Goal: Communication & Community: Ask a question

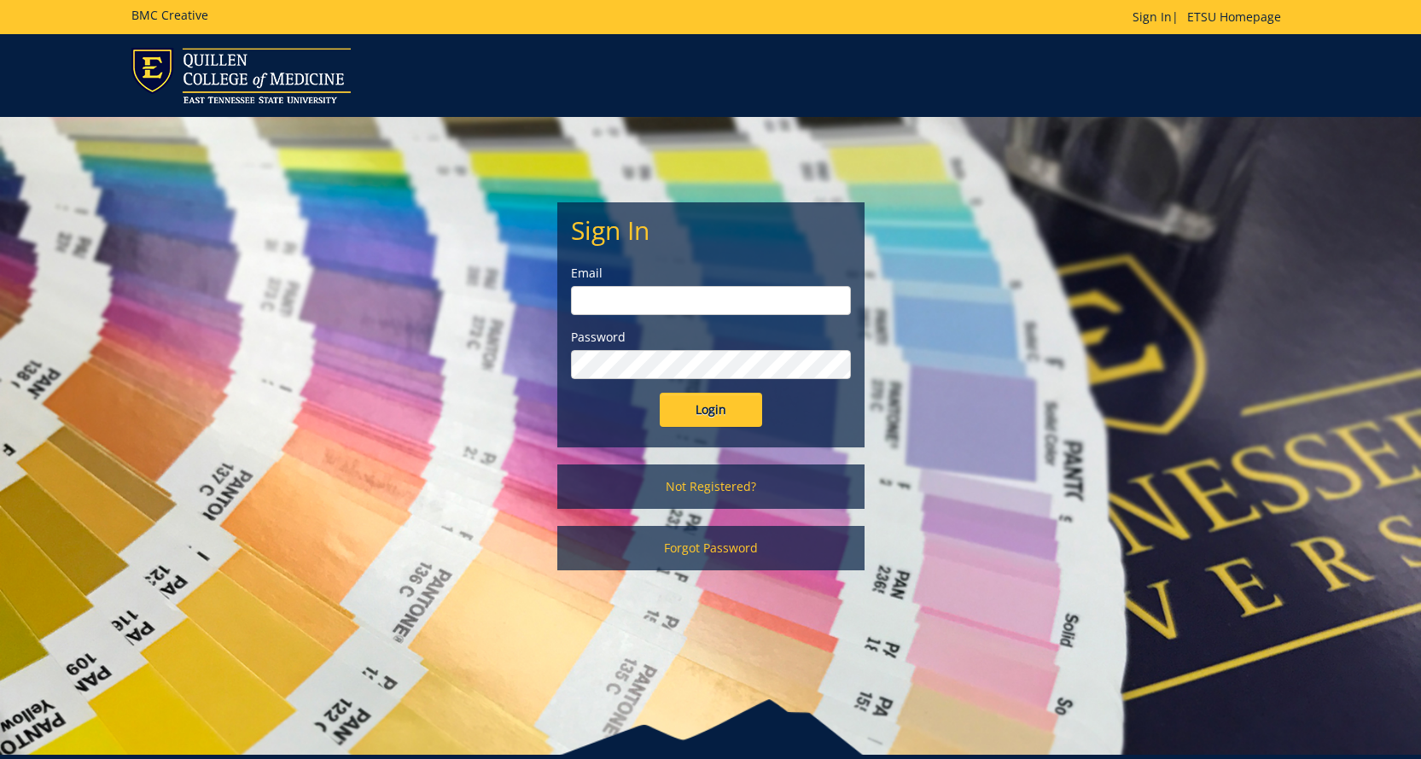
type input "akersbr@etsu.edu"
click at [716, 402] on input "Login" at bounding box center [711, 410] width 102 height 34
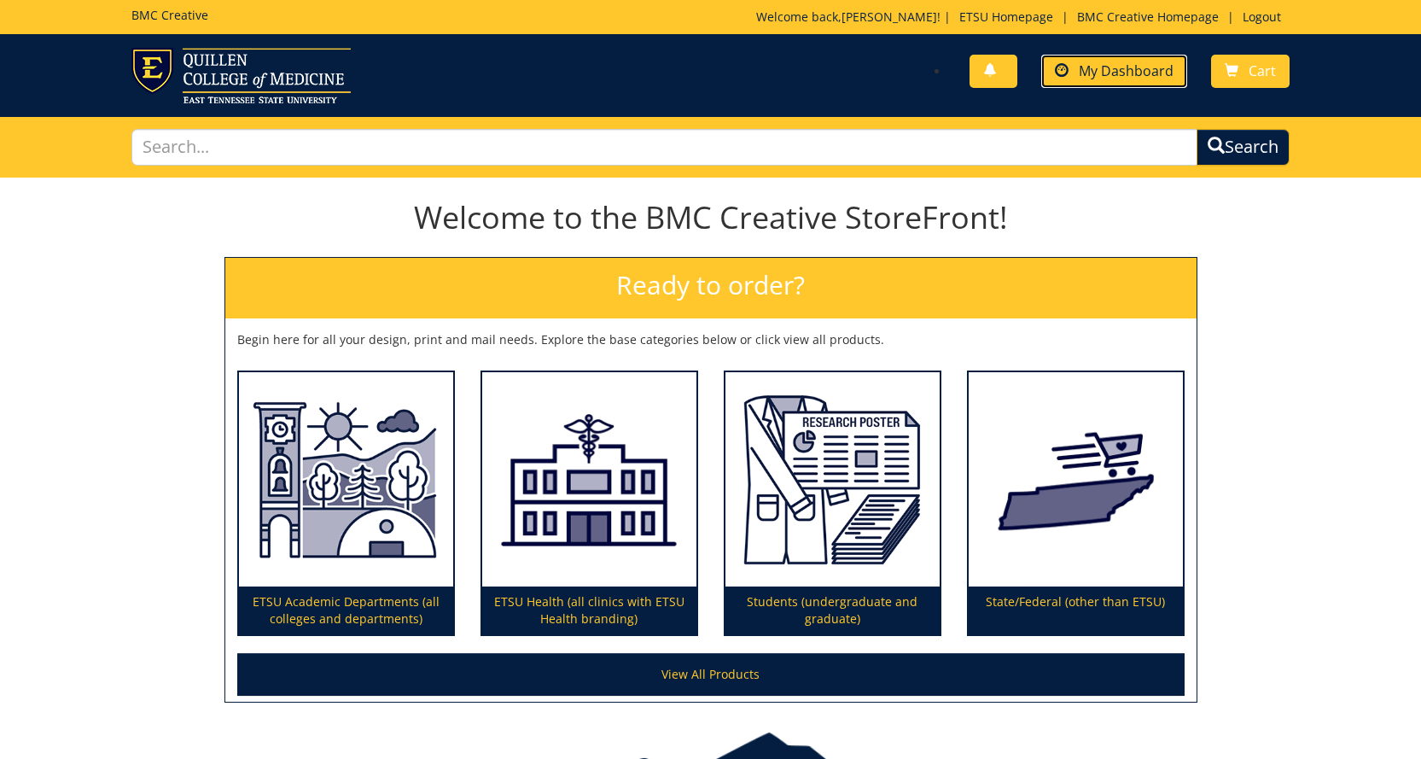
click at [1126, 73] on span "My Dashboard" at bounding box center [1126, 70] width 95 height 19
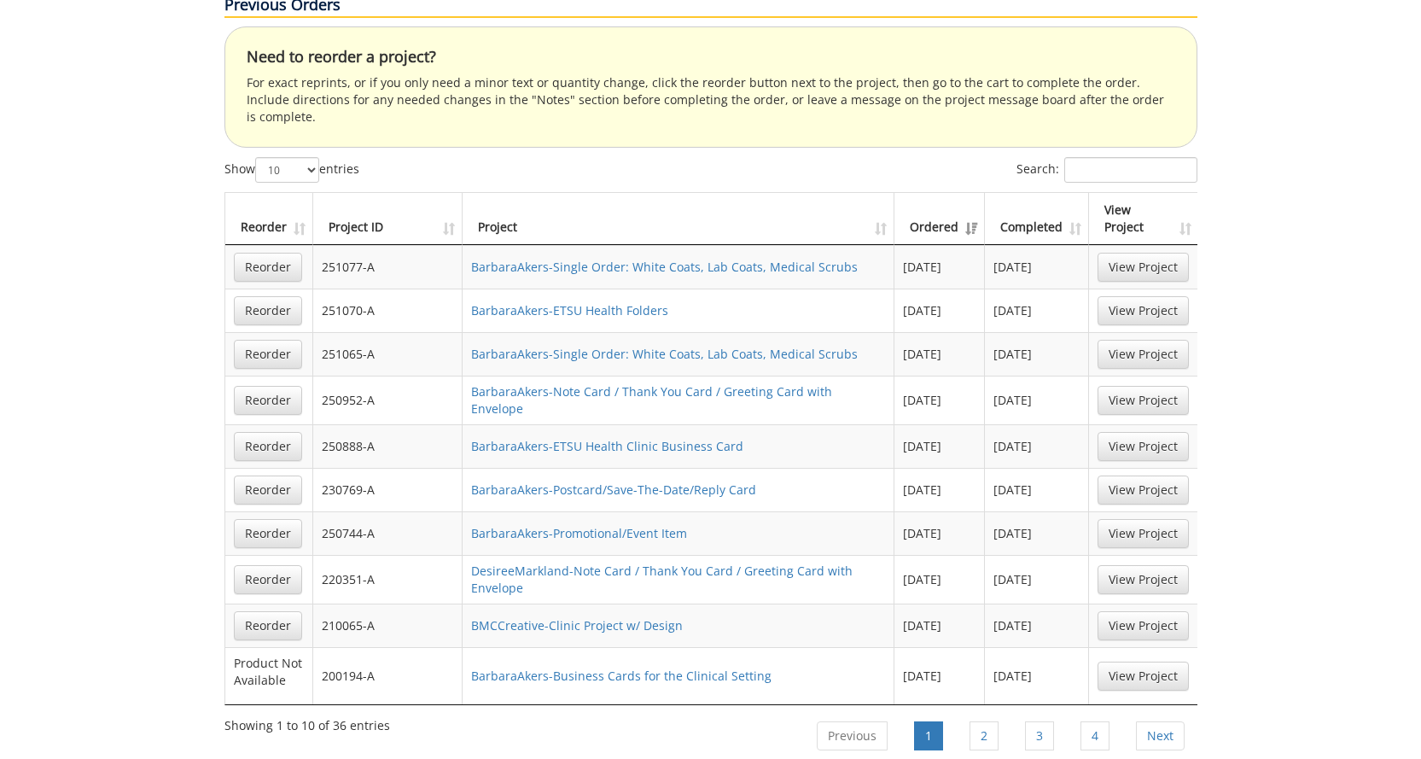
scroll to position [1195, 0]
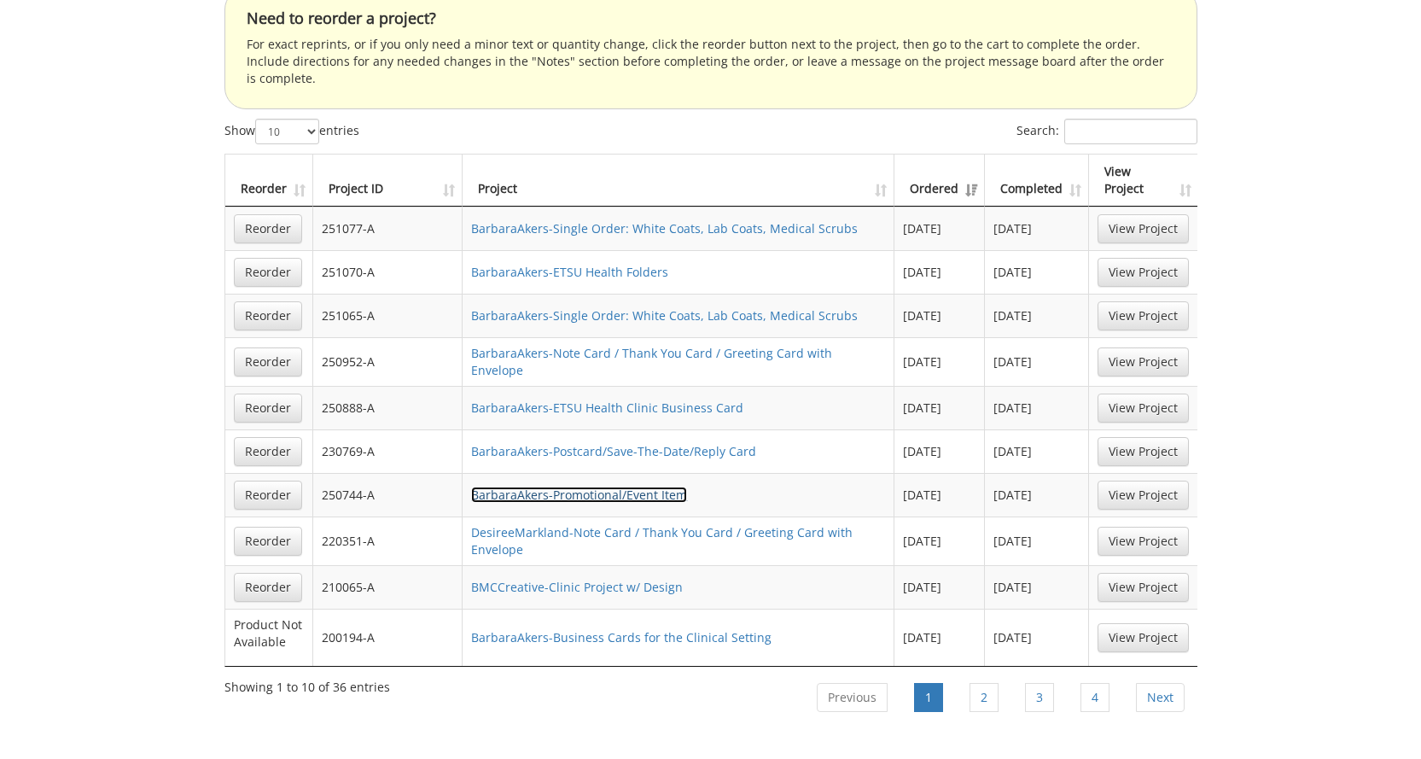
click at [501, 486] on link "BarbaraAkers-Promotional/Event Item" at bounding box center [579, 494] width 216 height 16
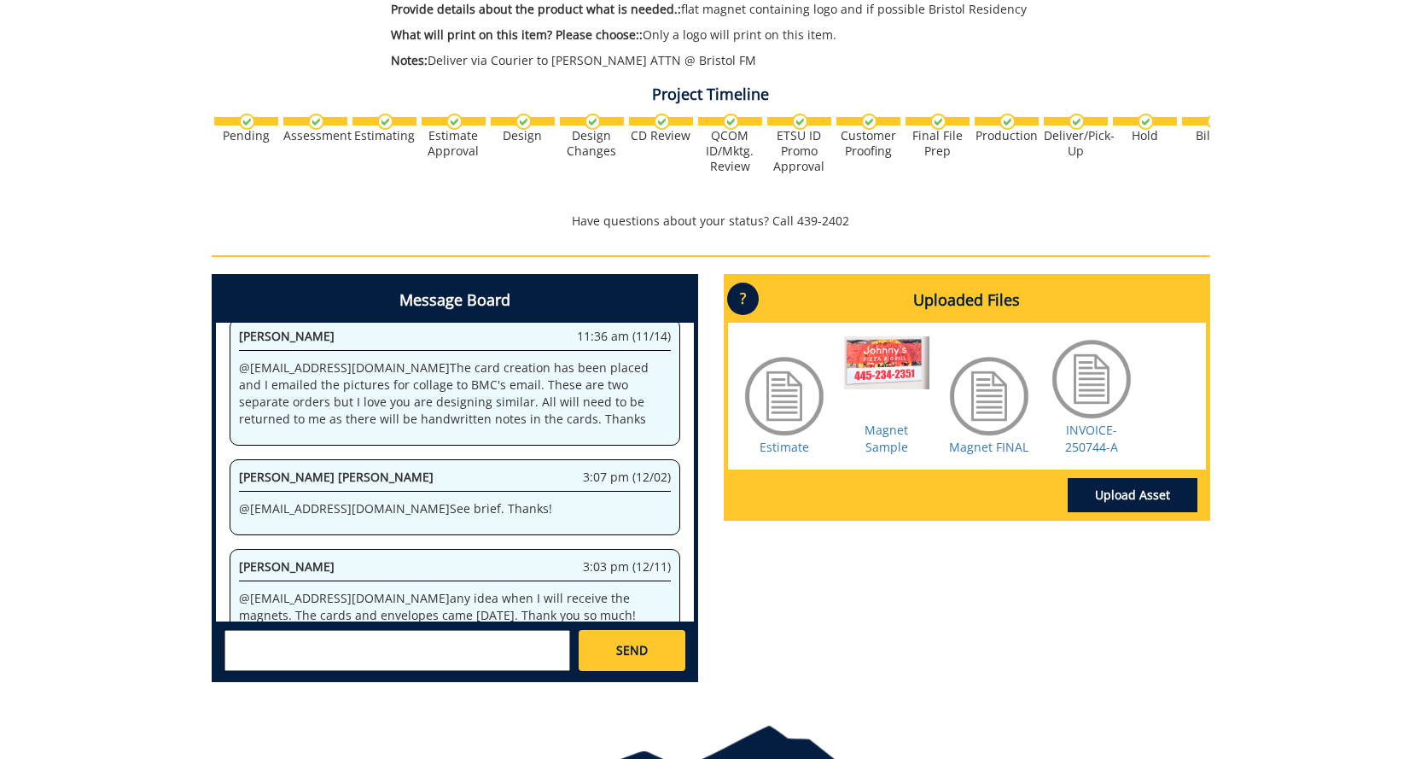
scroll to position [512, 0]
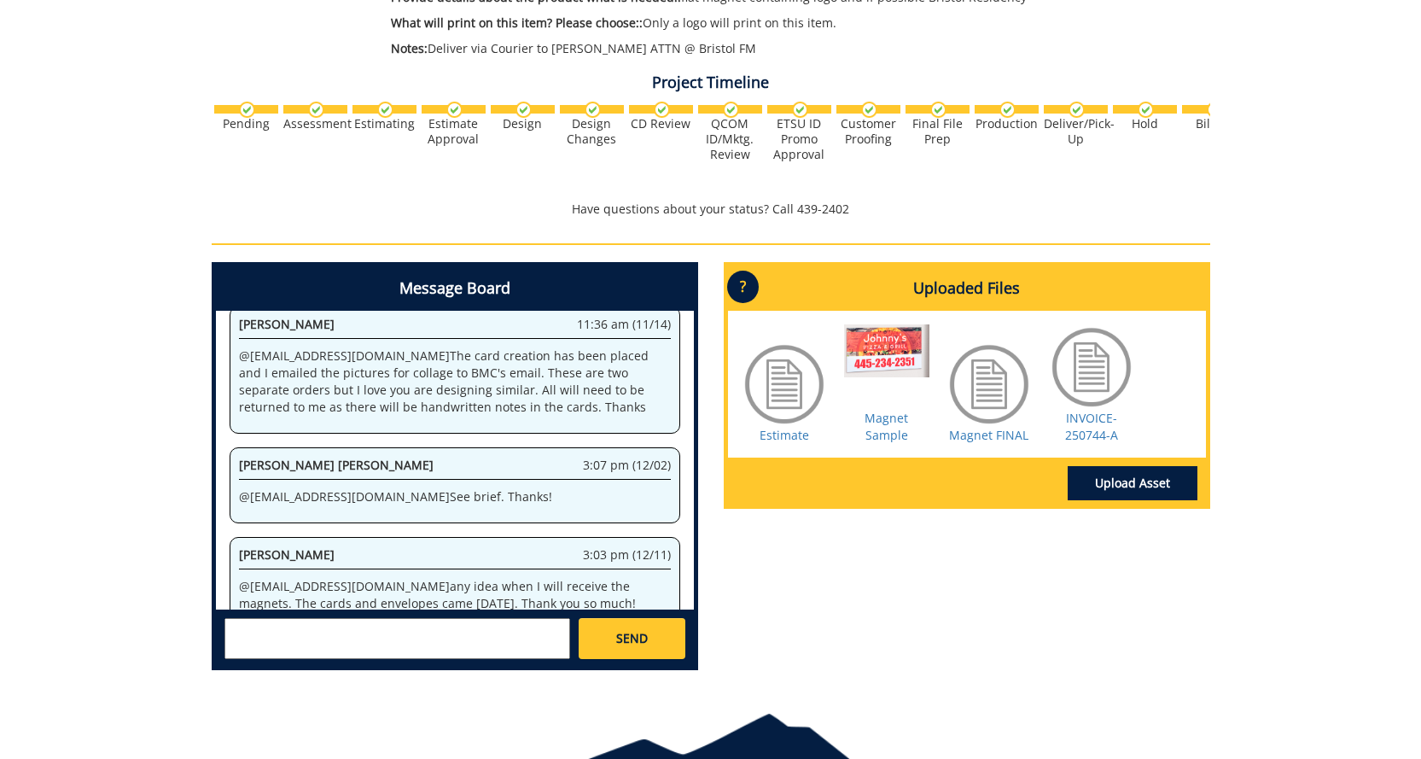
click at [373, 641] on textarea at bounding box center [397, 638] width 346 height 41
click at [345, 639] on textarea at bounding box center [397, 638] width 346 height 41
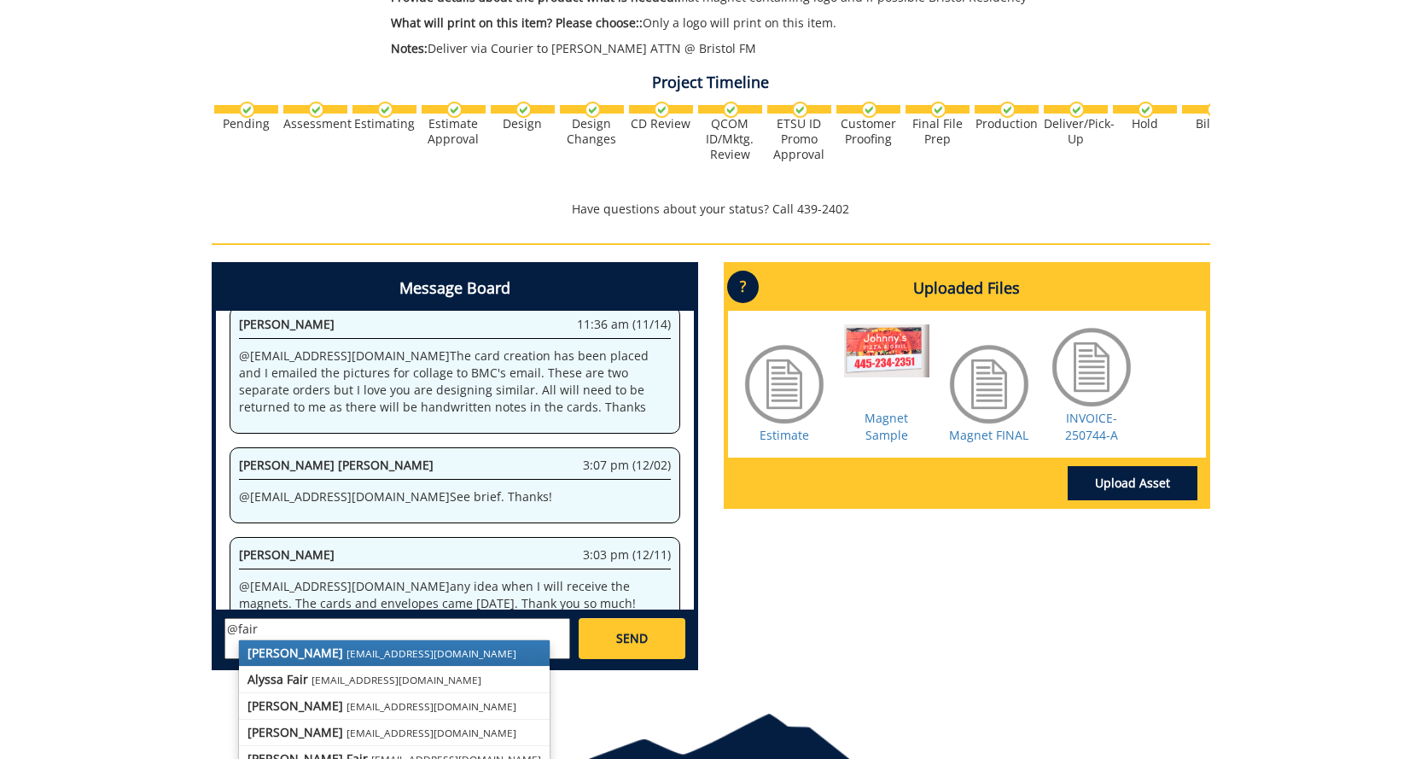
click at [346, 652] on small "[EMAIL_ADDRESS][DOMAIN_NAME]" at bounding box center [431, 653] width 170 height 14
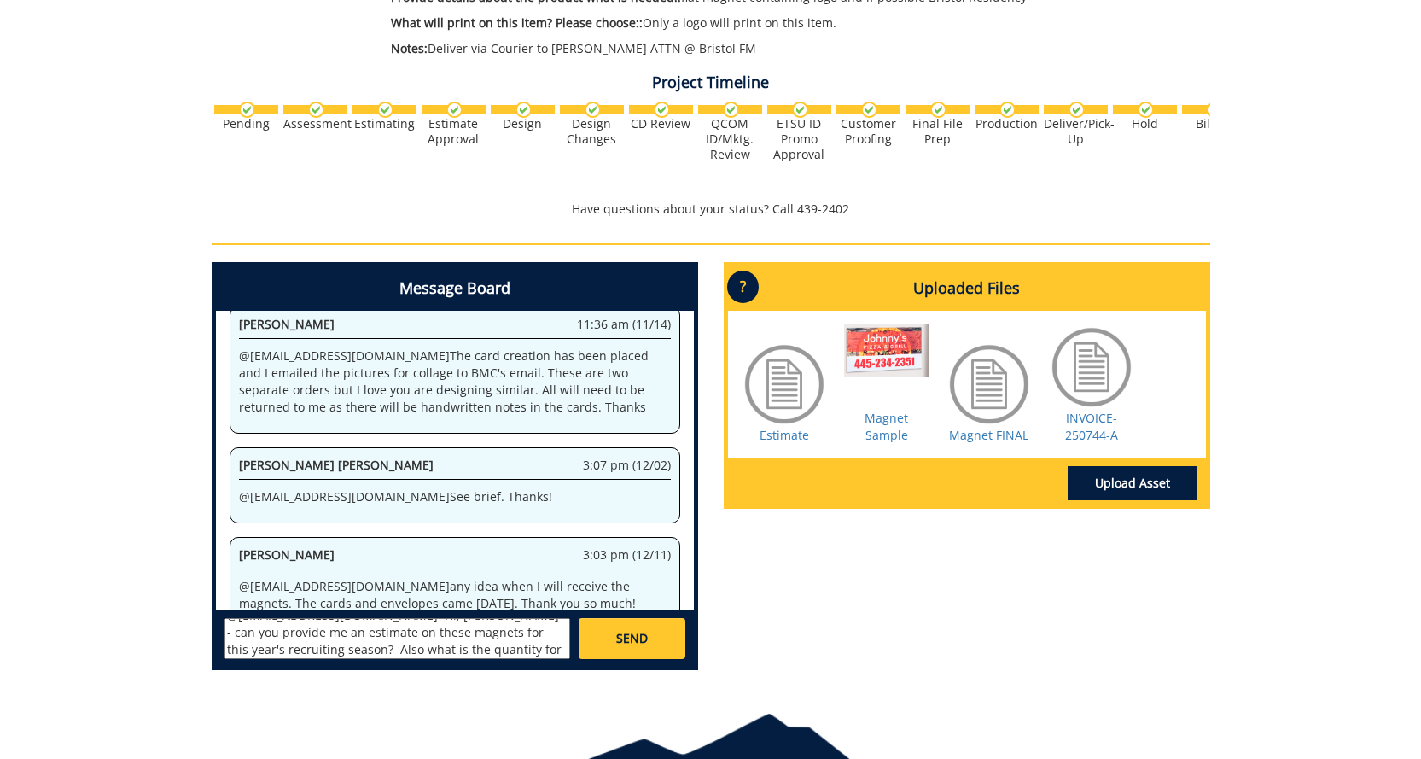
scroll to position [31, 0]
type textarea "@[EMAIL_ADDRESS][DOMAIN_NAME] Hi, [PERSON_NAME] -- can you provide me an estima…"
click at [642, 643] on span "SEND" at bounding box center [632, 638] width 32 height 17
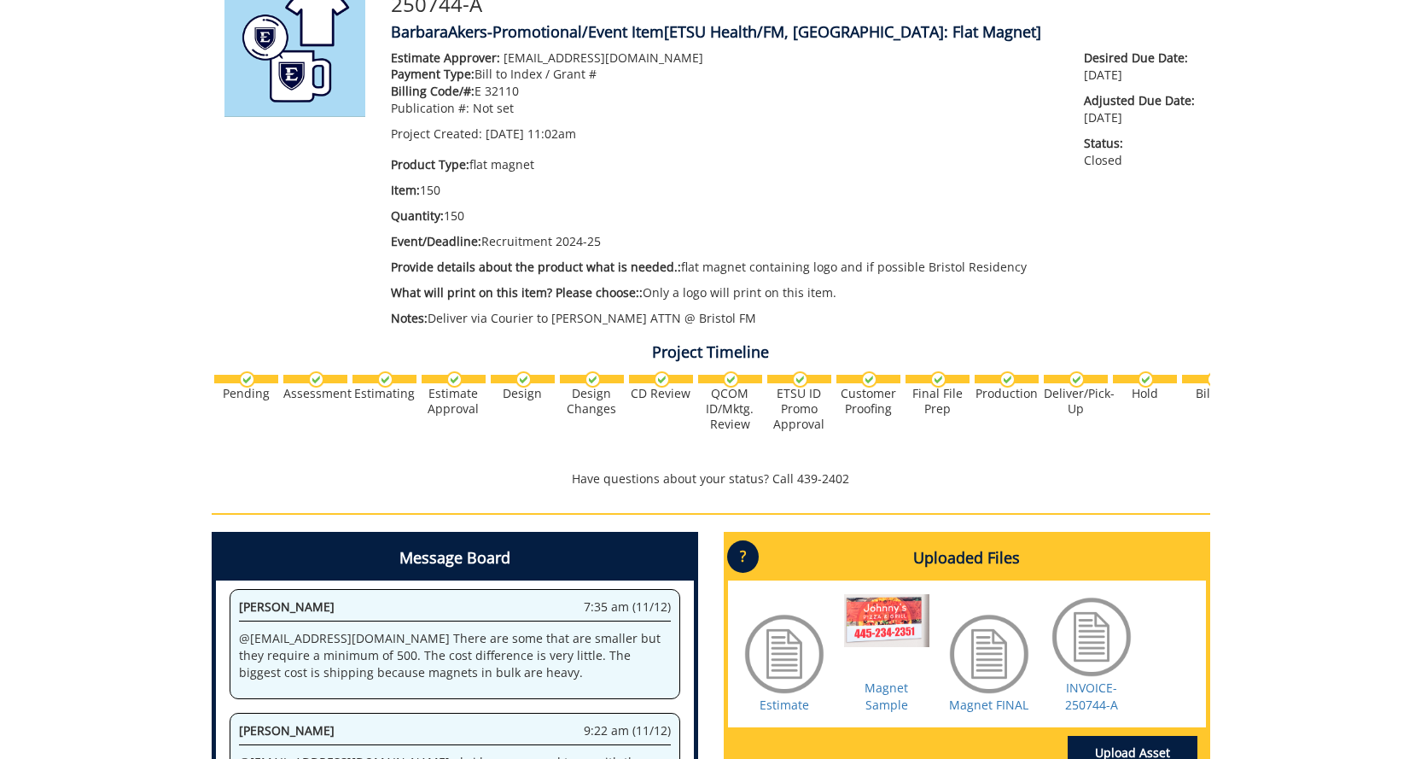
scroll to position [261, 0]
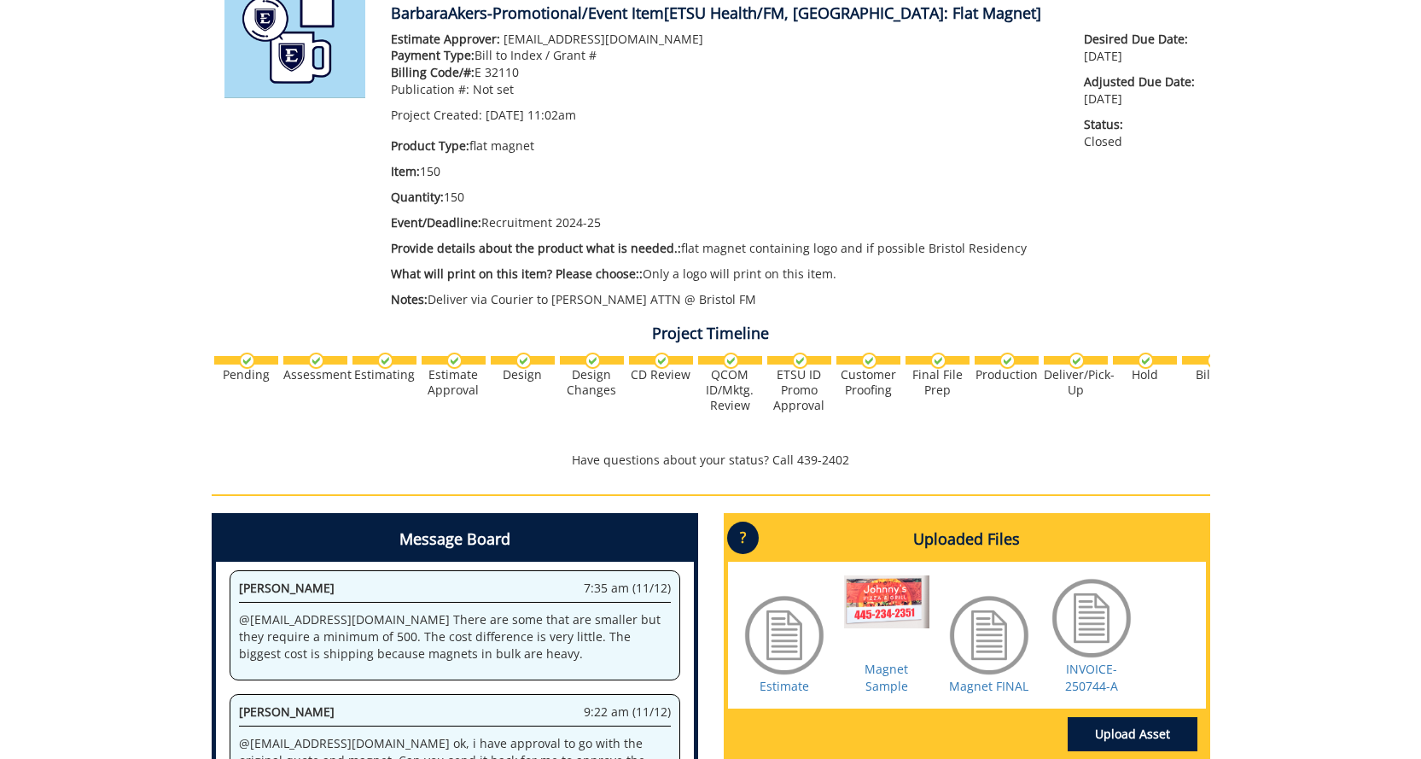
click at [783, 629] on div at bounding box center [784, 634] width 85 height 85
click at [782, 685] on link "Estimate" at bounding box center [784, 686] width 49 height 16
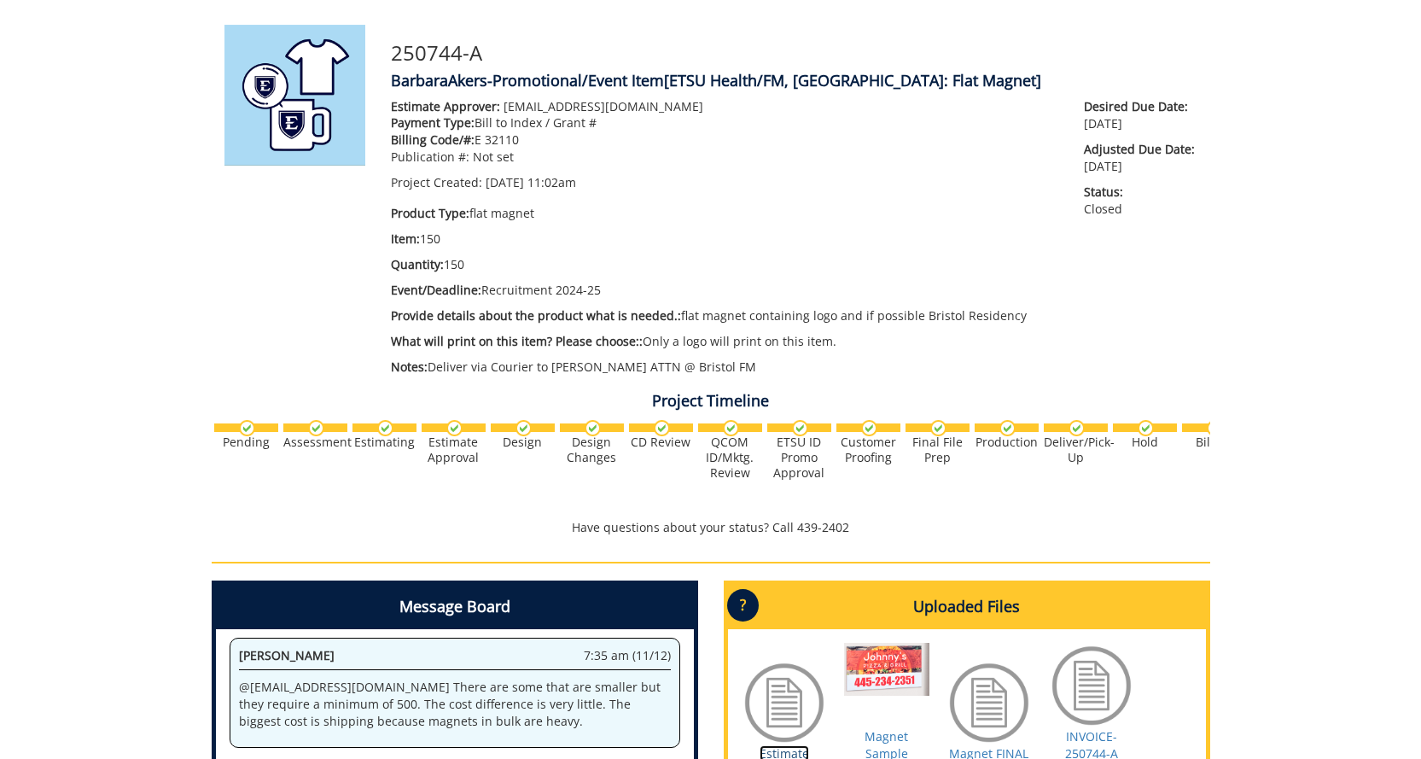
scroll to position [0, 0]
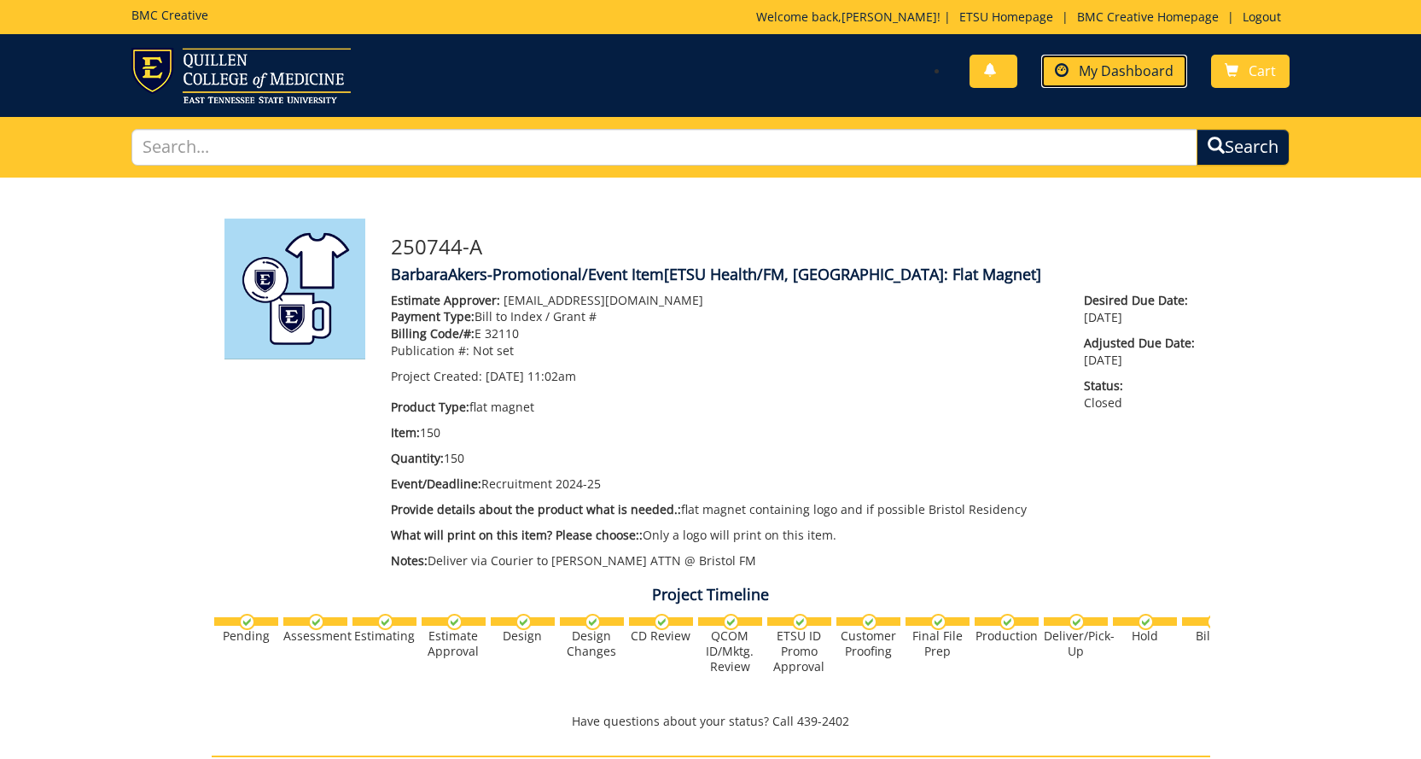
click at [1092, 67] on span "My Dashboard" at bounding box center [1126, 70] width 95 height 19
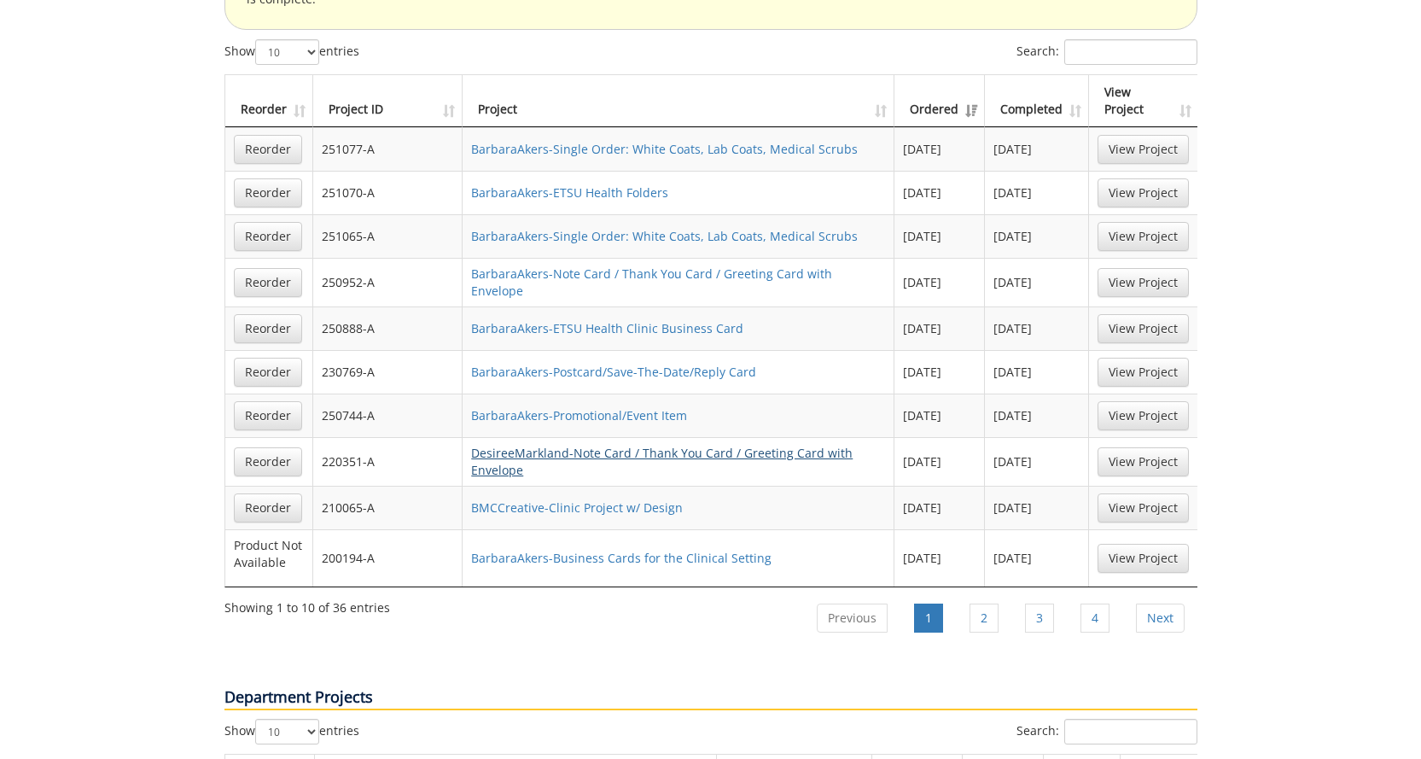
scroll to position [1280, 0]
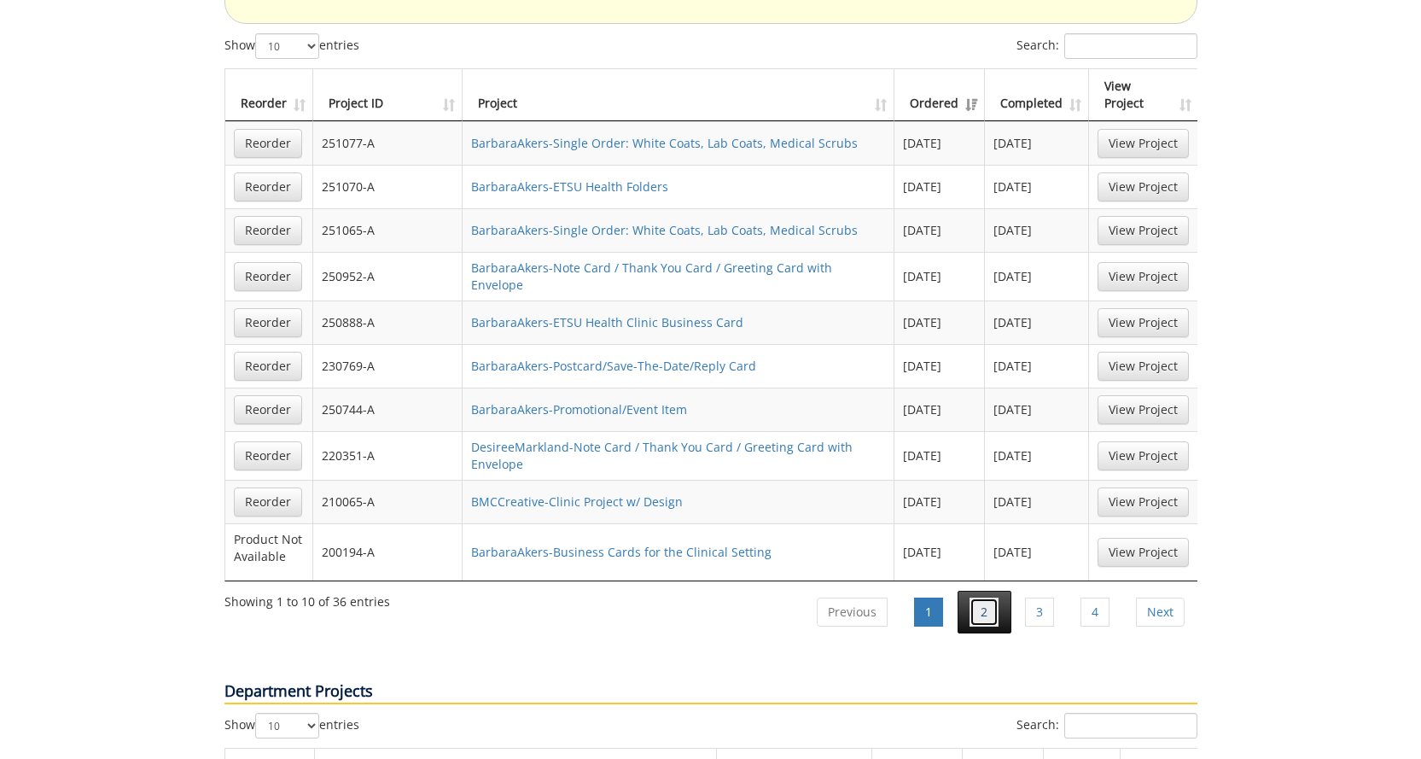
click at [982, 597] on link "2" at bounding box center [983, 611] width 29 height 29
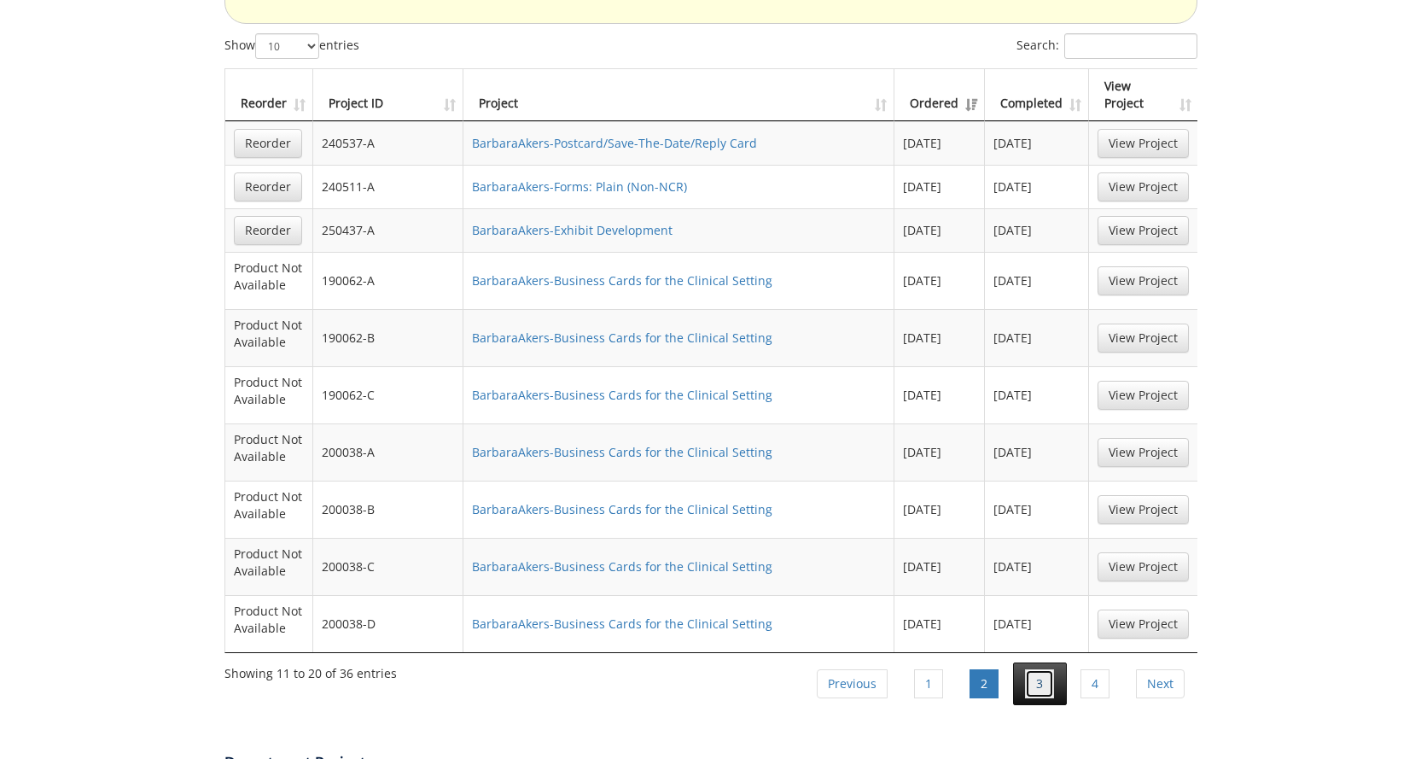
click at [1038, 669] on link "3" at bounding box center [1039, 683] width 29 height 29
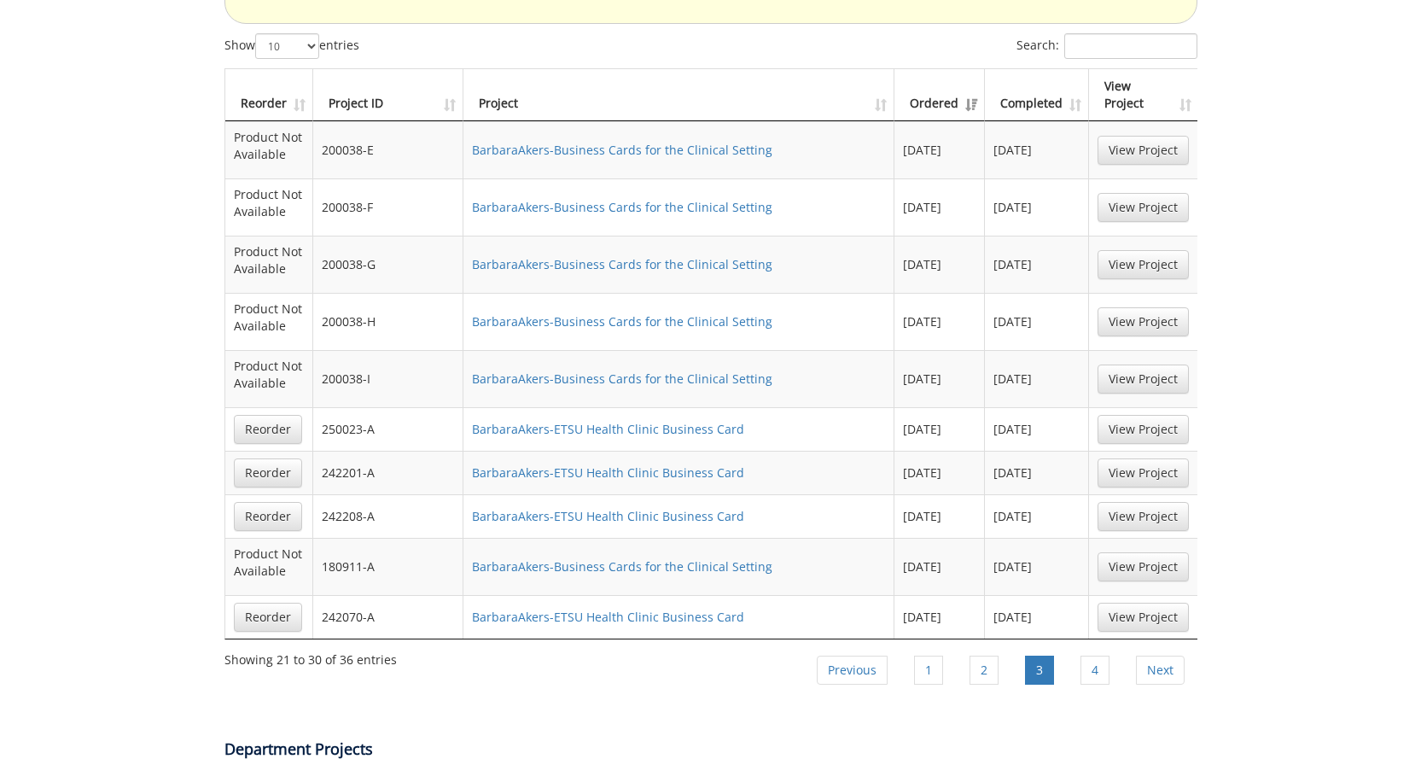
click at [709, 697] on div "Department Projects" at bounding box center [711, 733] width 998 height 73
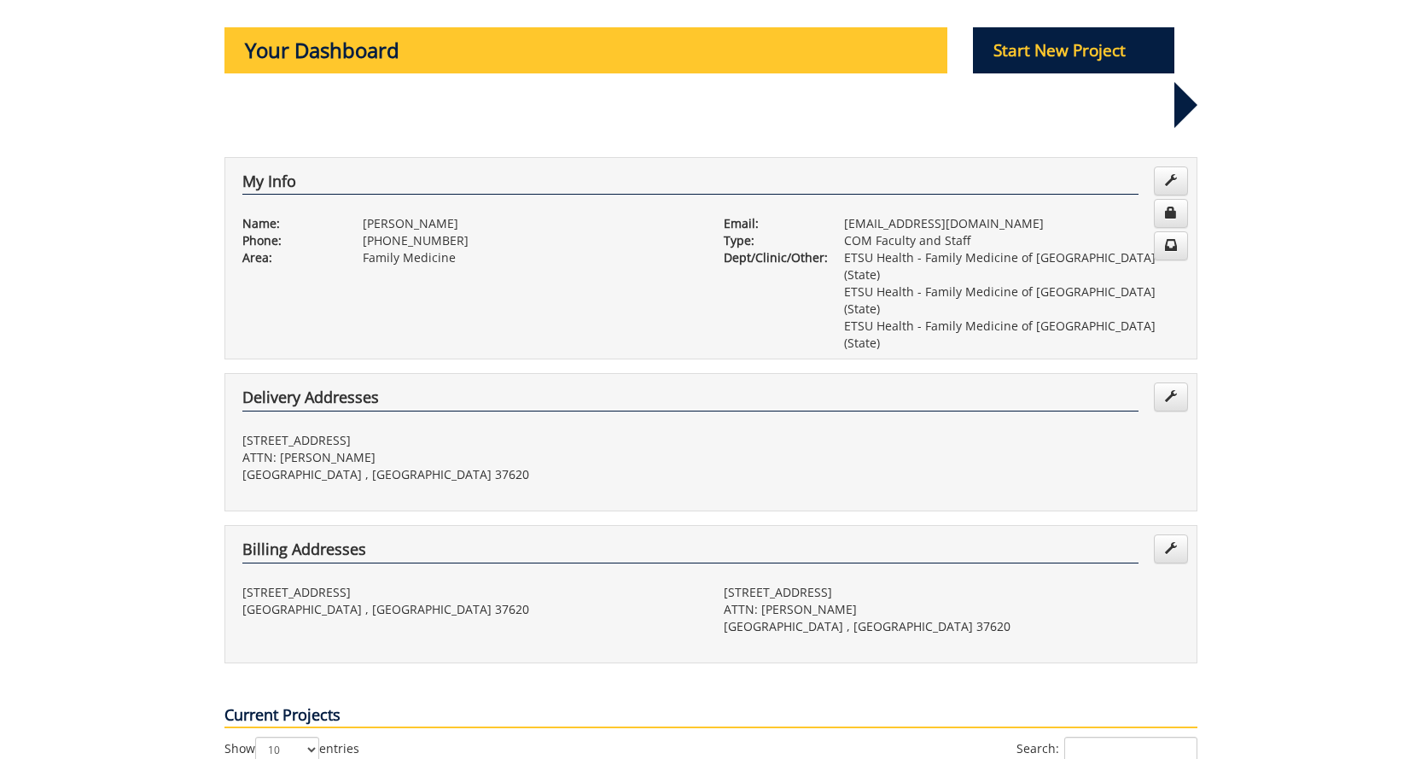
scroll to position [0, 0]
